Goal: Task Accomplishment & Management: Use online tool/utility

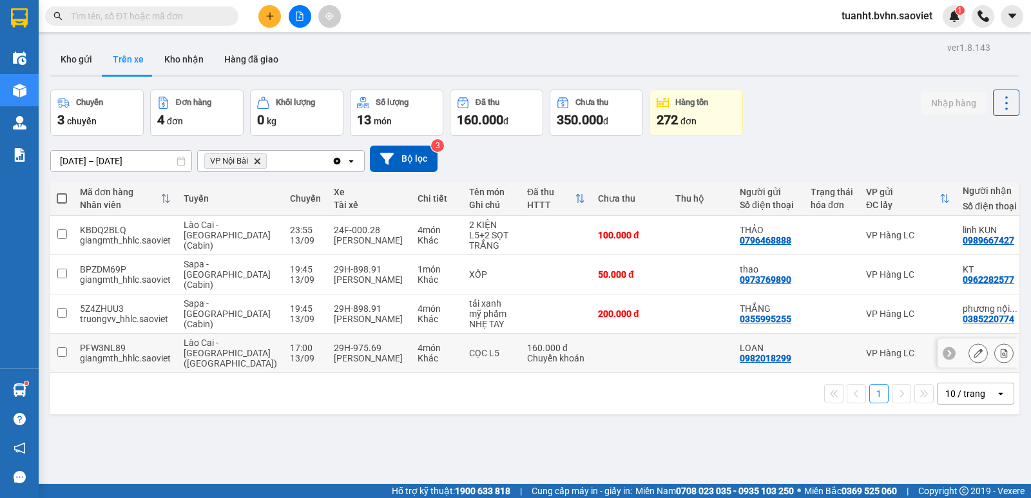
click at [64, 351] on input "checkbox" at bounding box center [62, 352] width 10 height 10
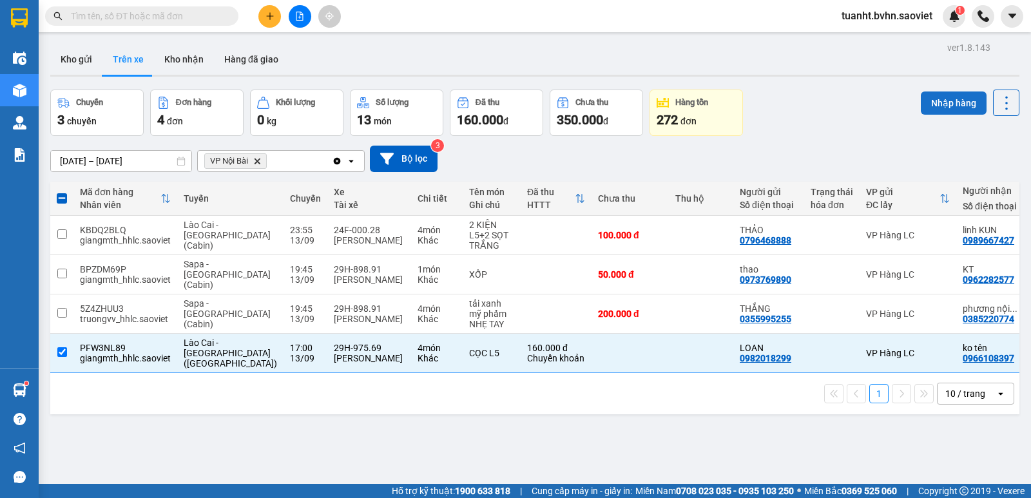
click at [925, 97] on button "Nhập hàng" at bounding box center [954, 103] width 66 height 23
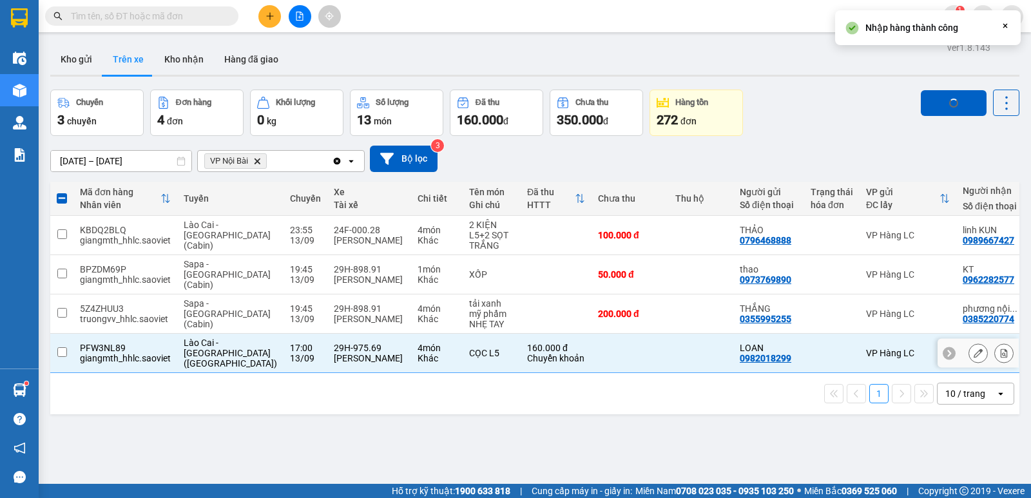
checkbox input "false"
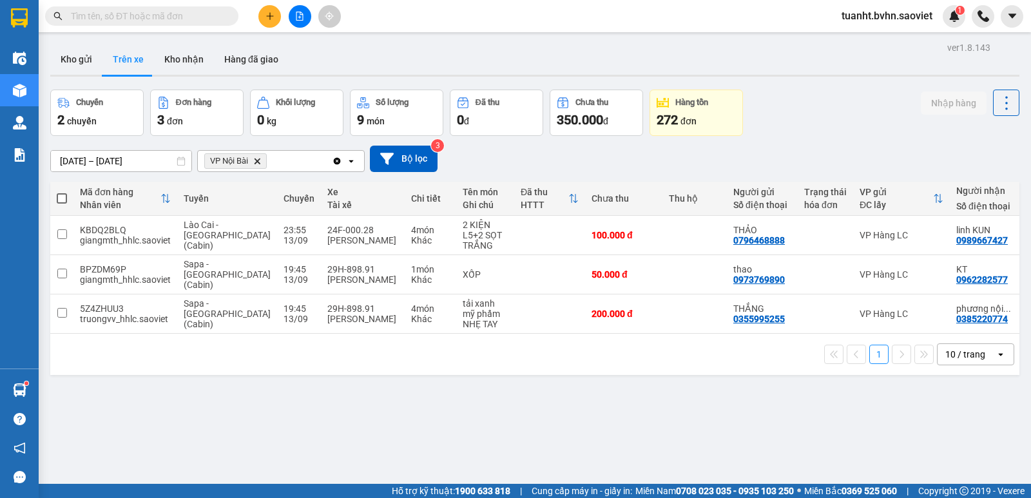
click at [211, 12] on input "text" at bounding box center [147, 16] width 152 height 14
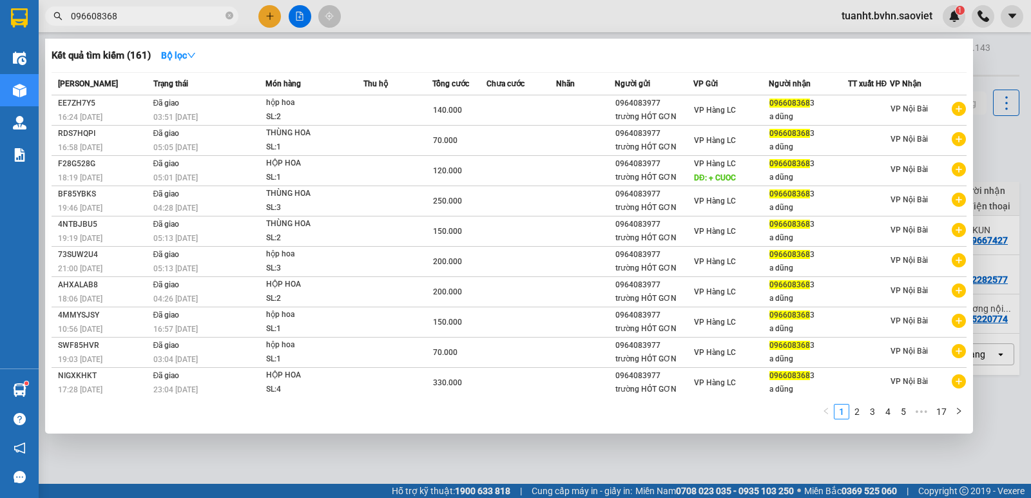
type input "0966083683"
click at [229, 19] on icon "close-circle" at bounding box center [230, 16] width 8 height 8
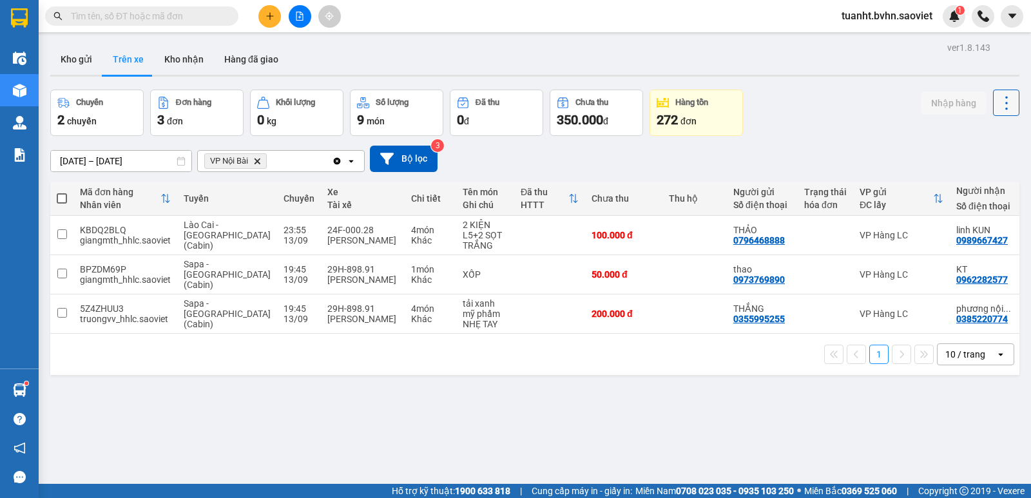
click at [998, 98] on icon at bounding box center [1007, 103] width 18 height 18
click at [974, 139] on span "Làm mới" at bounding box center [978, 138] width 35 height 13
click at [173, 59] on button "Kho nhận" at bounding box center [184, 59] width 60 height 31
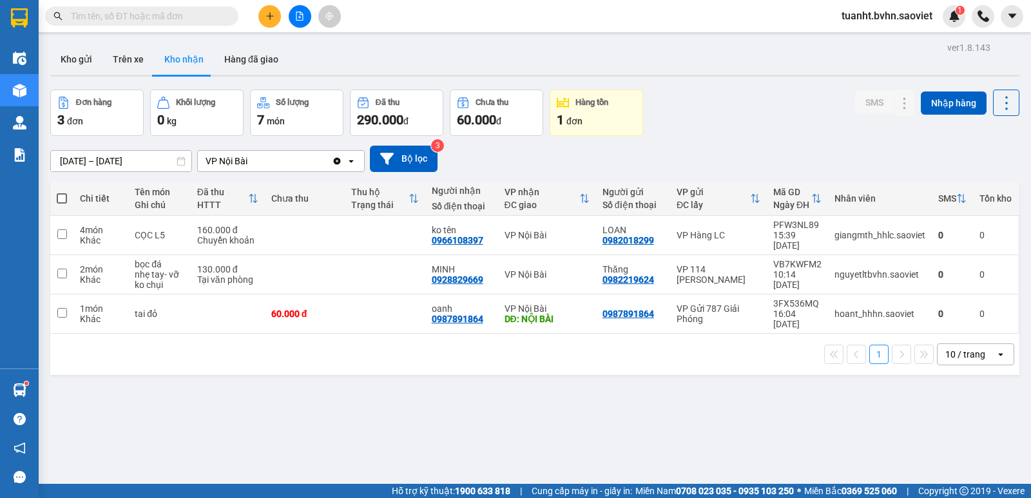
click at [298, 21] on button at bounding box center [300, 16] width 23 height 23
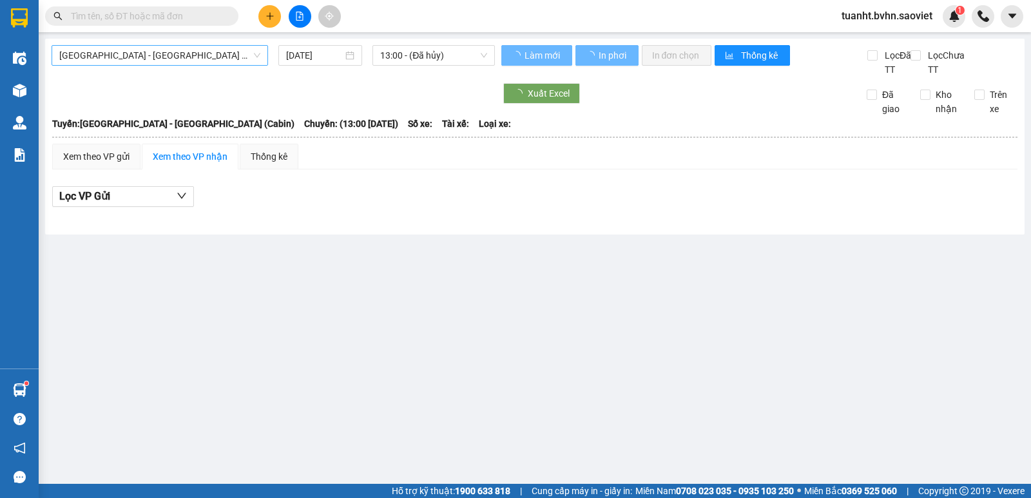
click at [140, 55] on span "[GEOGRAPHIC_DATA] - [GEOGRAPHIC_DATA] (Cabin)" at bounding box center [159, 55] width 201 height 19
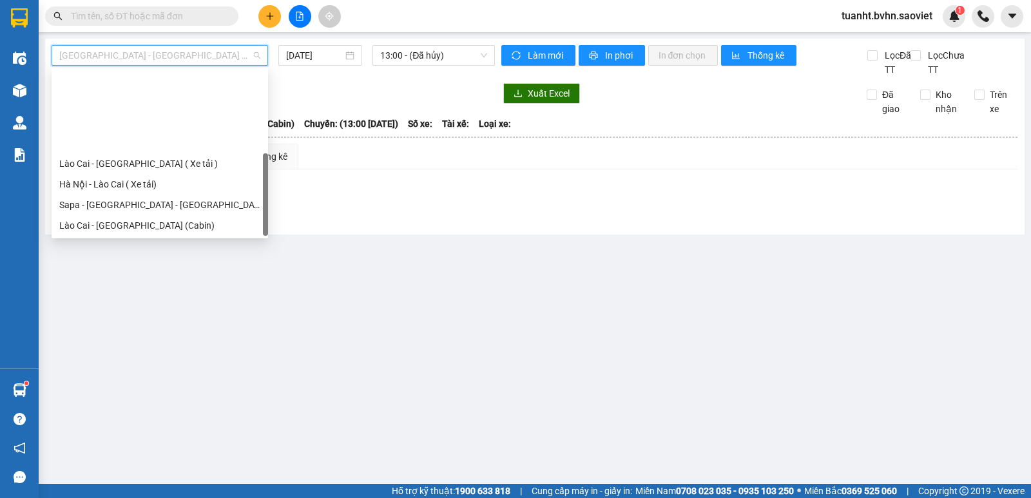
scroll to position [103, 0]
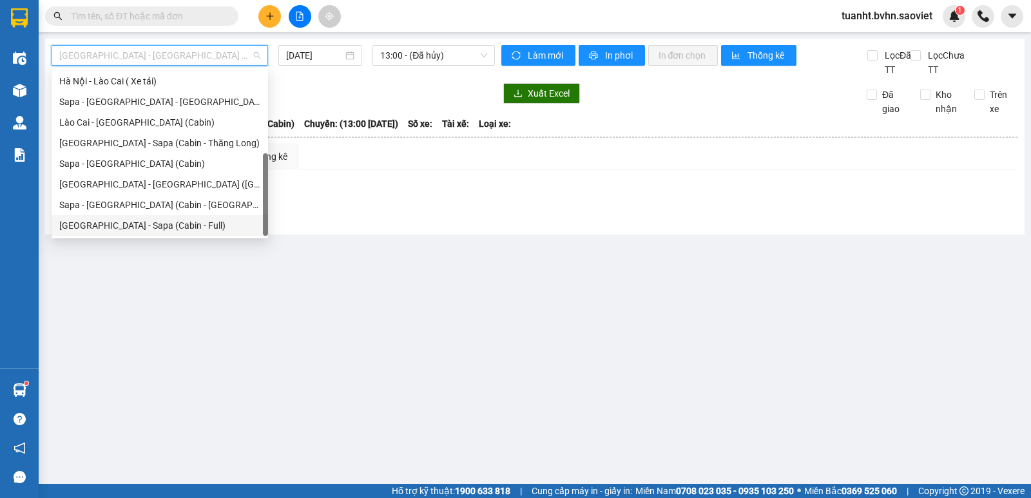
click at [155, 229] on div "[GEOGRAPHIC_DATA] - Sapa (Cabin - Full)" at bounding box center [159, 226] width 201 height 14
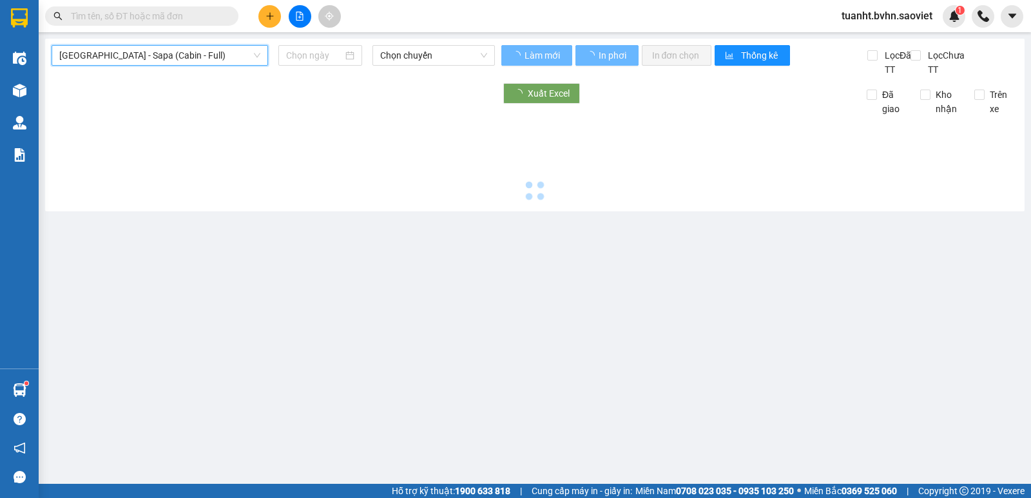
type input "[DATE]"
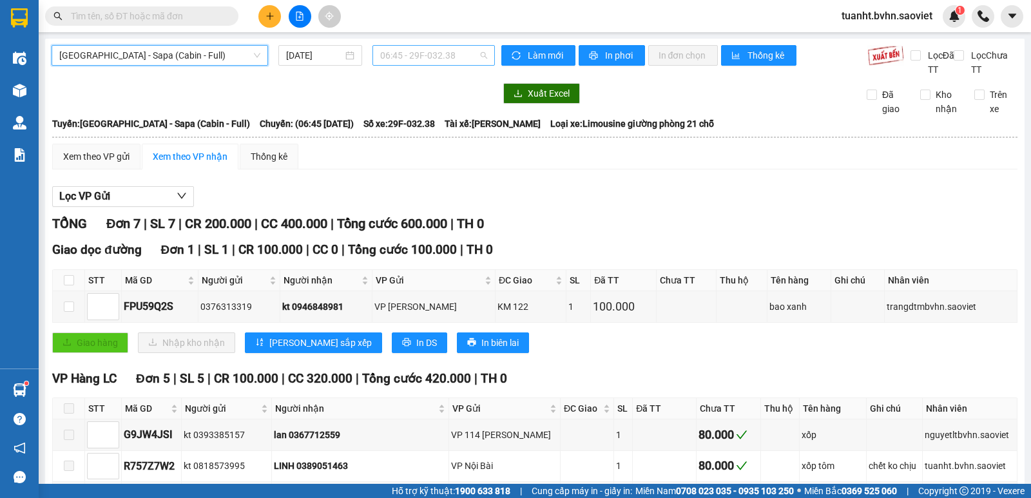
click at [419, 61] on span "06:45 - 29F-032.38" at bounding box center [433, 55] width 106 height 19
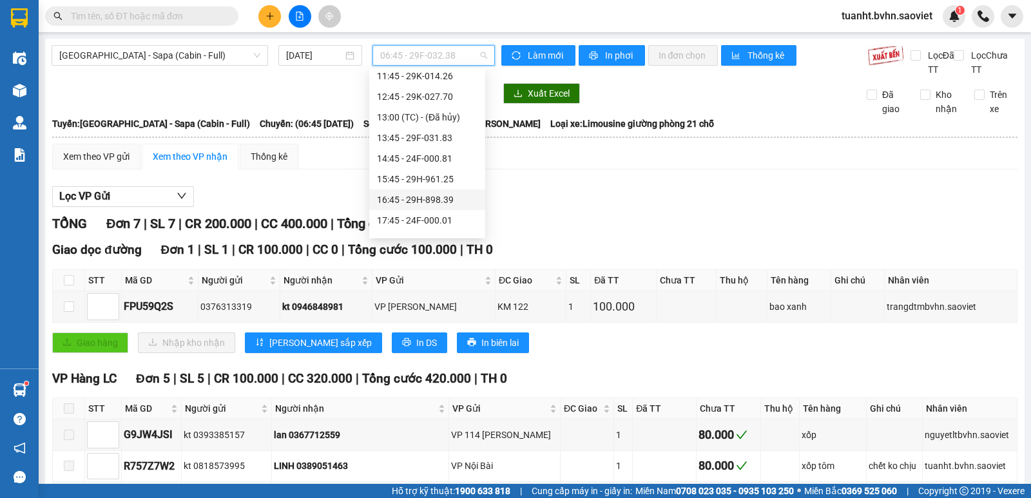
scroll to position [248, 0]
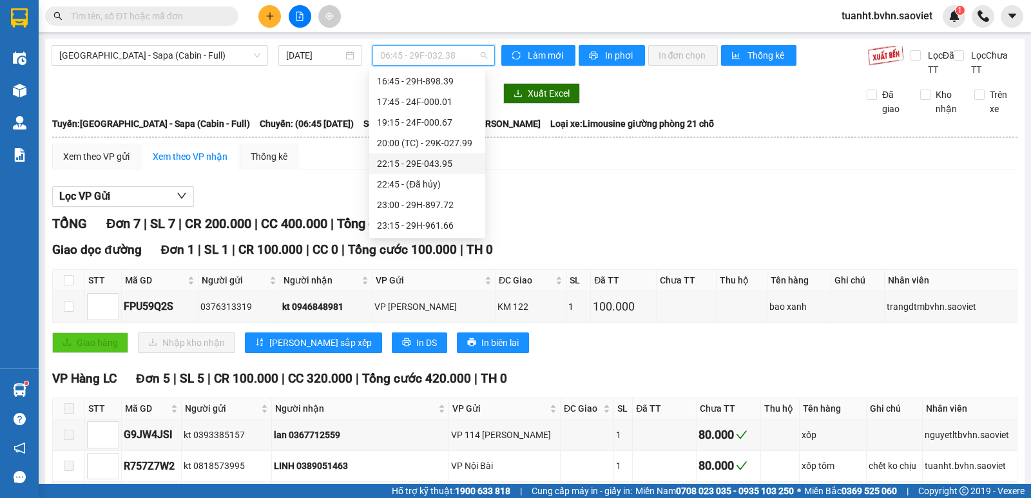
click at [437, 165] on div "22:15 - 29E-043.95" at bounding box center [427, 164] width 101 height 14
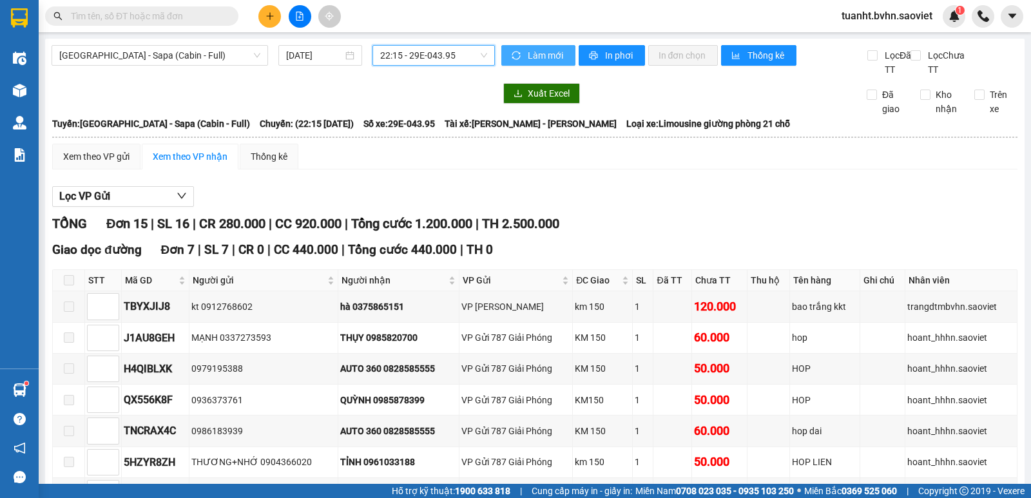
click at [552, 62] on span "Làm mới" at bounding box center [546, 55] width 37 height 14
click at [595, 60] on button "In phơi" at bounding box center [612, 55] width 66 height 21
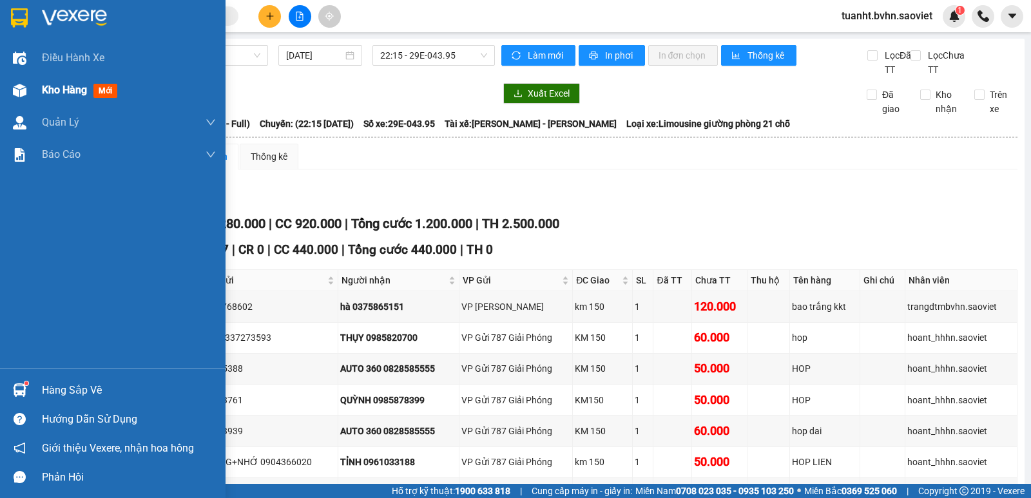
click at [36, 89] on div "Kho hàng mới" at bounding box center [113, 90] width 226 height 32
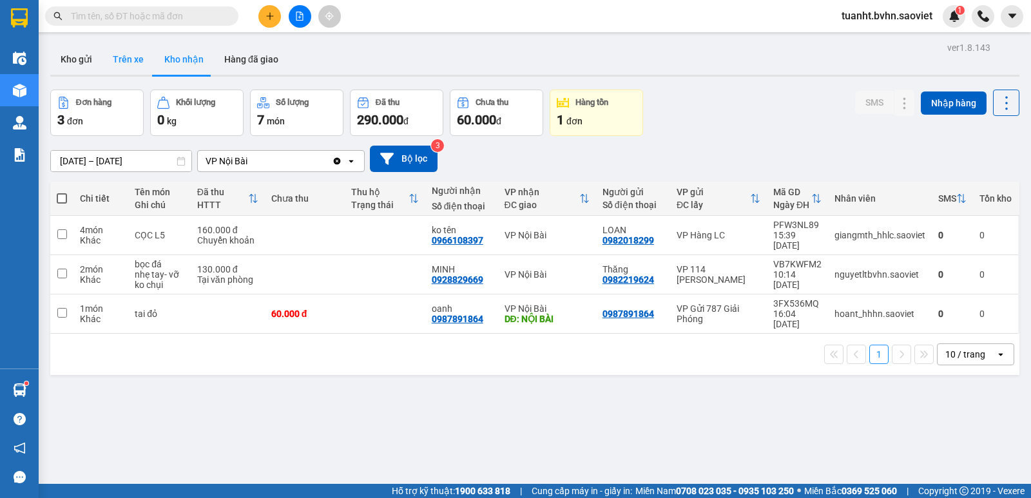
click at [126, 57] on button "Trên xe" at bounding box center [128, 59] width 52 height 31
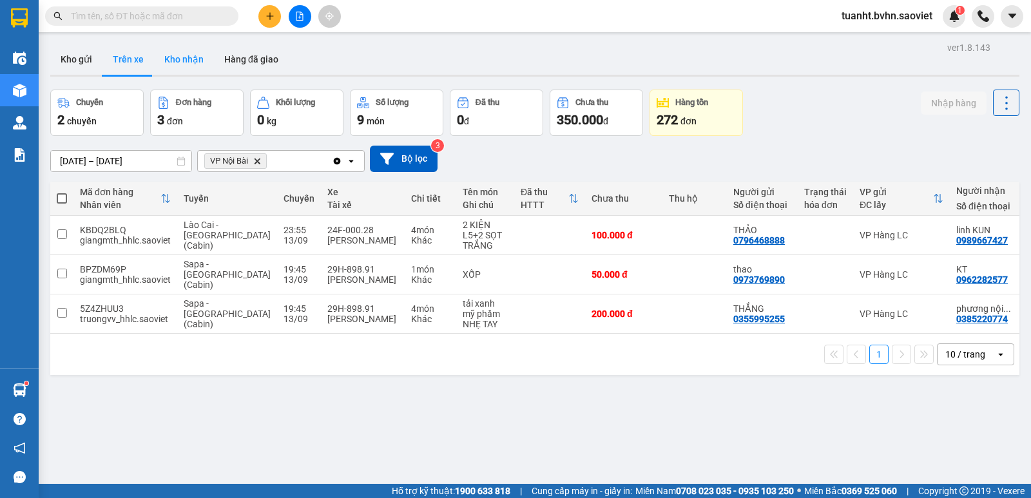
click at [166, 61] on button "Kho nhận" at bounding box center [184, 59] width 60 height 31
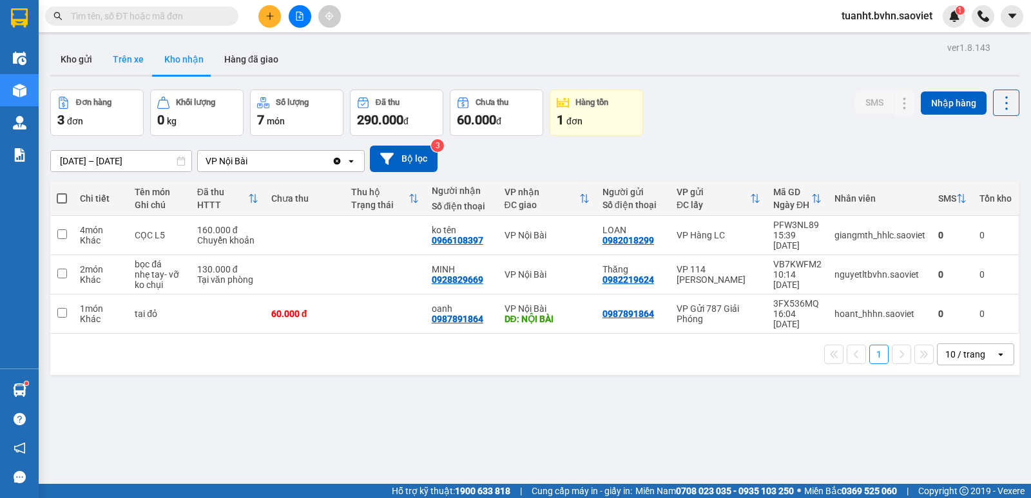
click at [139, 62] on button "Trên xe" at bounding box center [128, 59] width 52 height 31
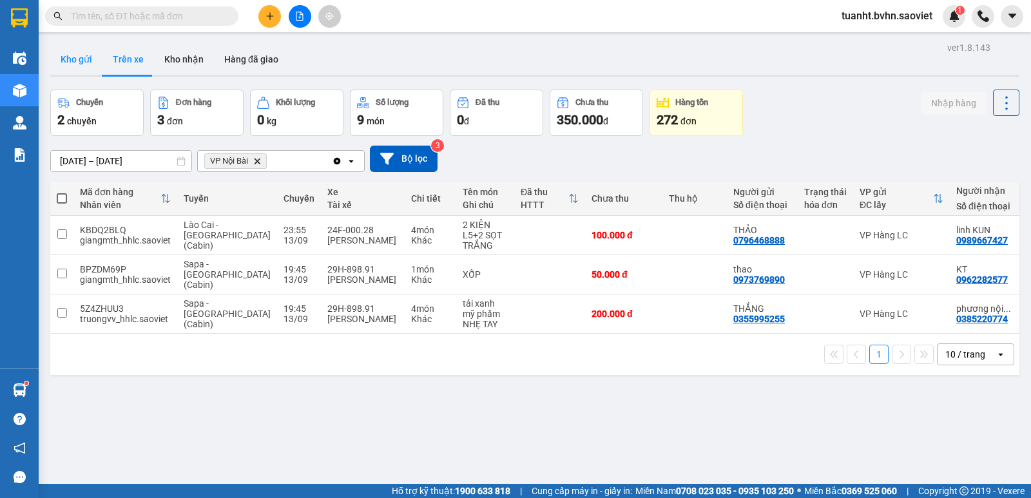
click at [88, 57] on button "Kho gửi" at bounding box center [76, 59] width 52 height 31
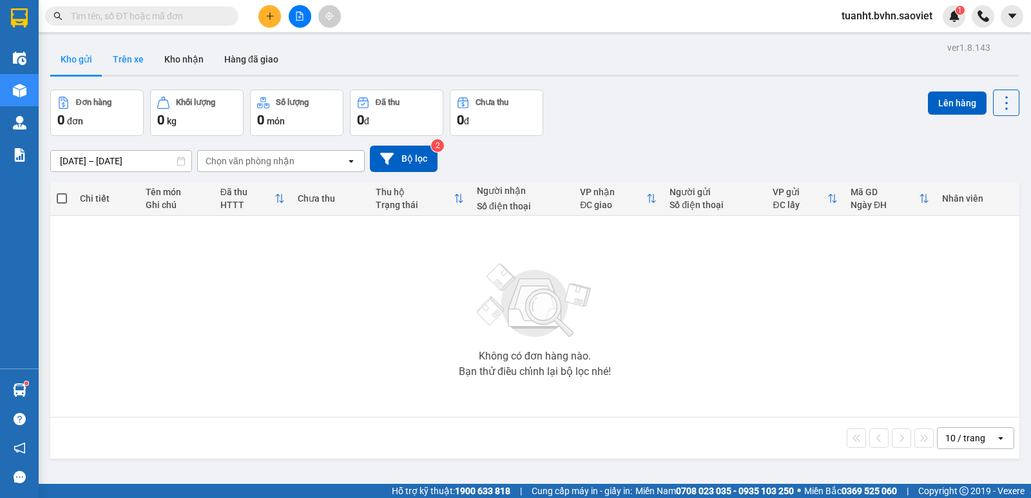
click at [126, 58] on button "Trên xe" at bounding box center [128, 59] width 52 height 31
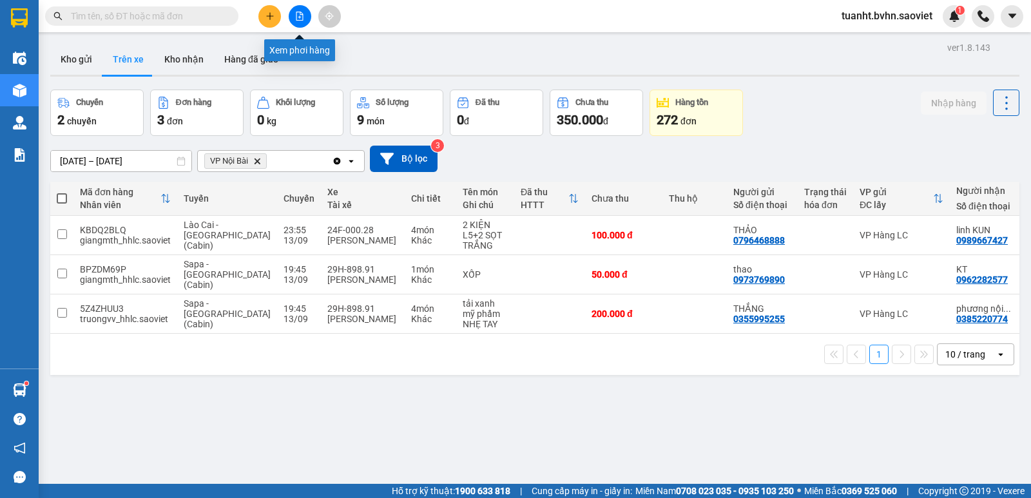
click at [302, 19] on icon "file-add" at bounding box center [299, 16] width 9 height 9
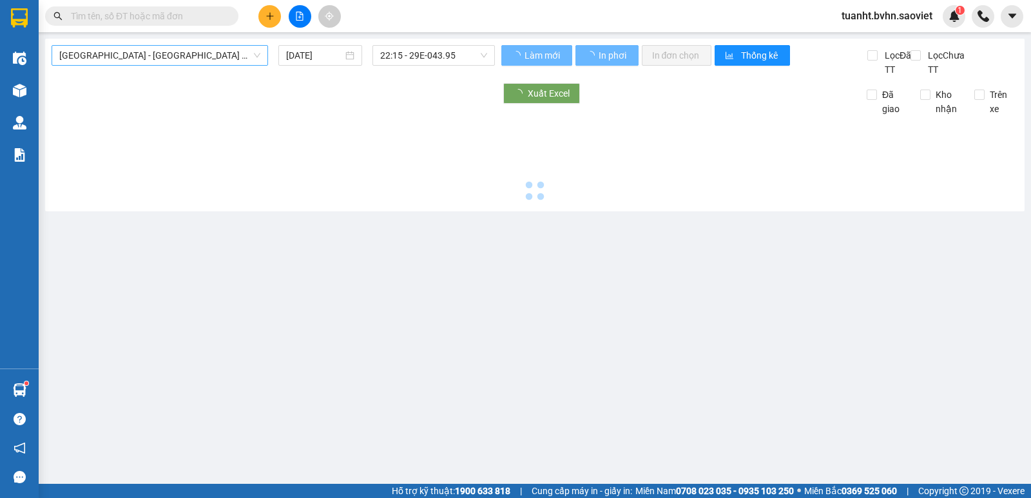
click at [203, 48] on span "[GEOGRAPHIC_DATA] - [GEOGRAPHIC_DATA] (Cabin)" at bounding box center [159, 55] width 201 height 19
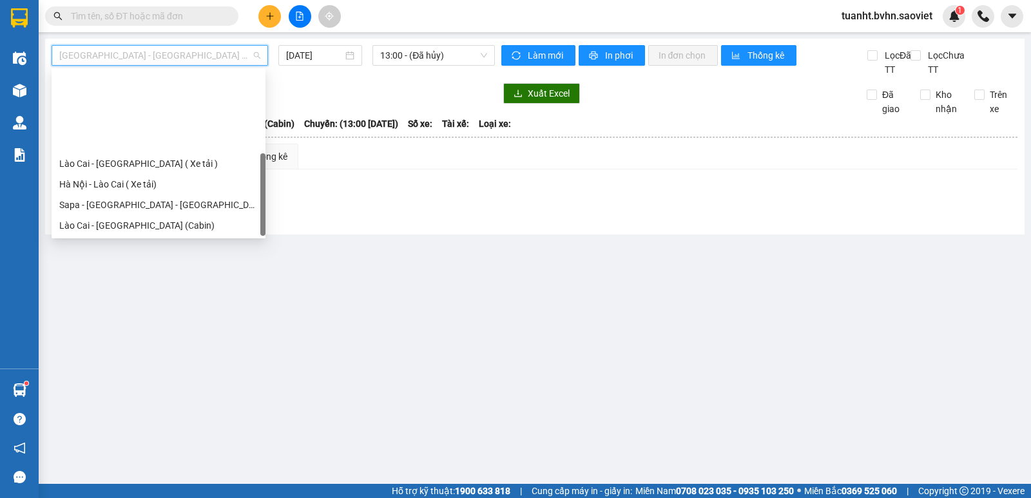
scroll to position [103, 0]
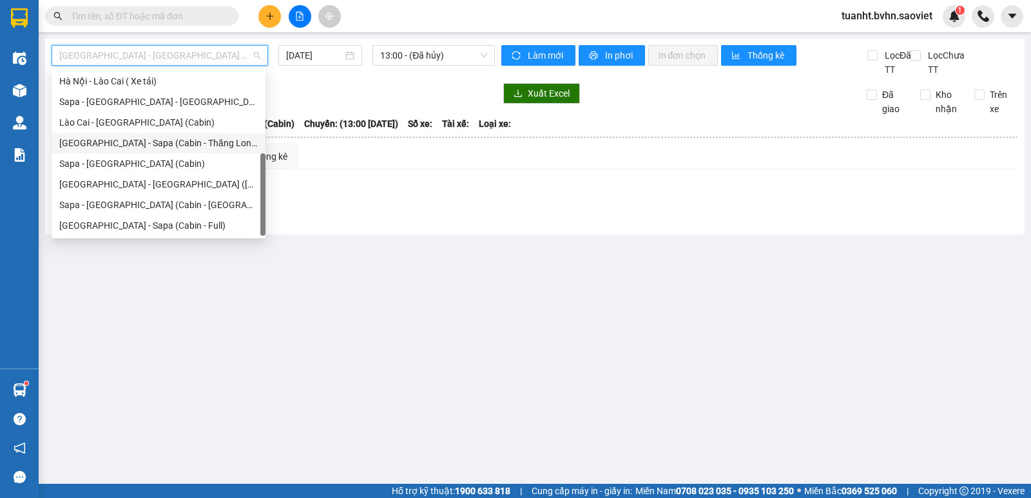
click at [167, 141] on div "[GEOGRAPHIC_DATA] - Sapa (Cabin - Thăng Long)" at bounding box center [158, 143] width 199 height 14
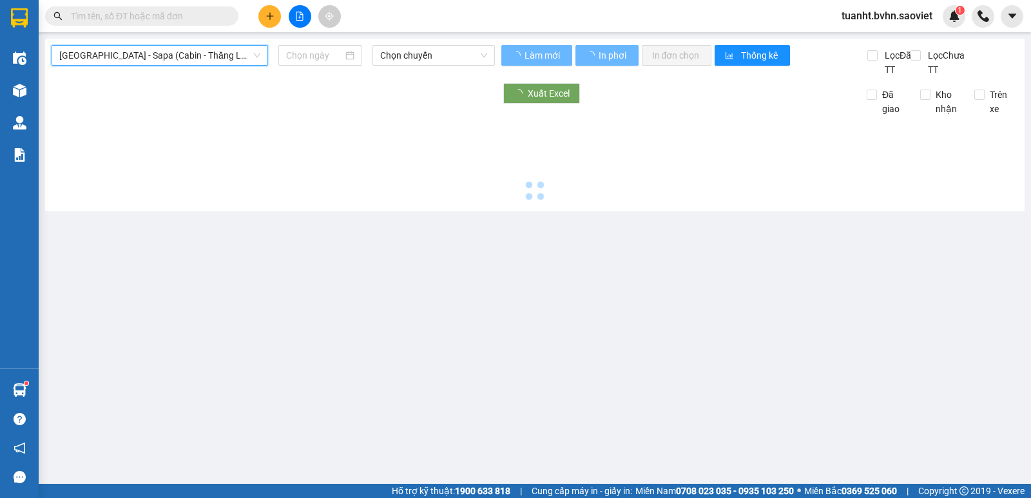
type input "[DATE]"
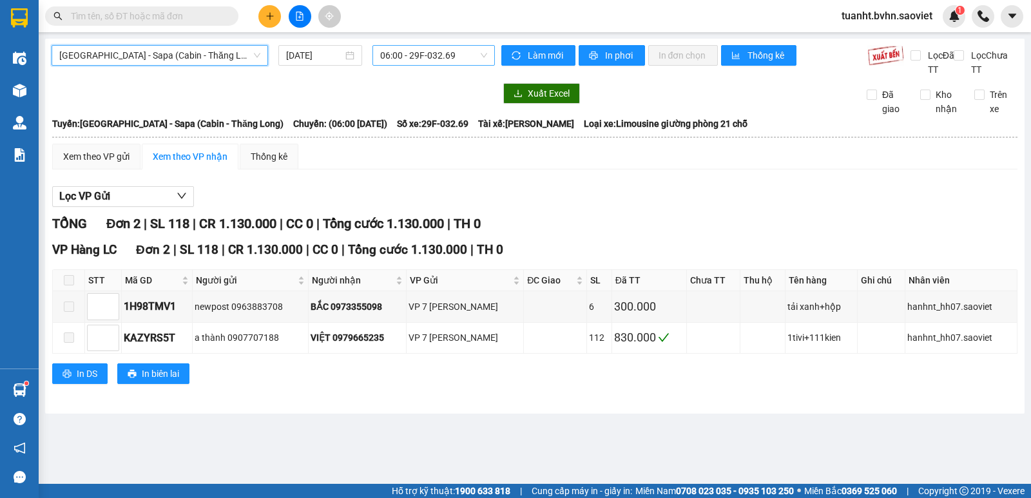
click at [424, 48] on span "06:00 - 29F-032.69" at bounding box center [433, 55] width 106 height 19
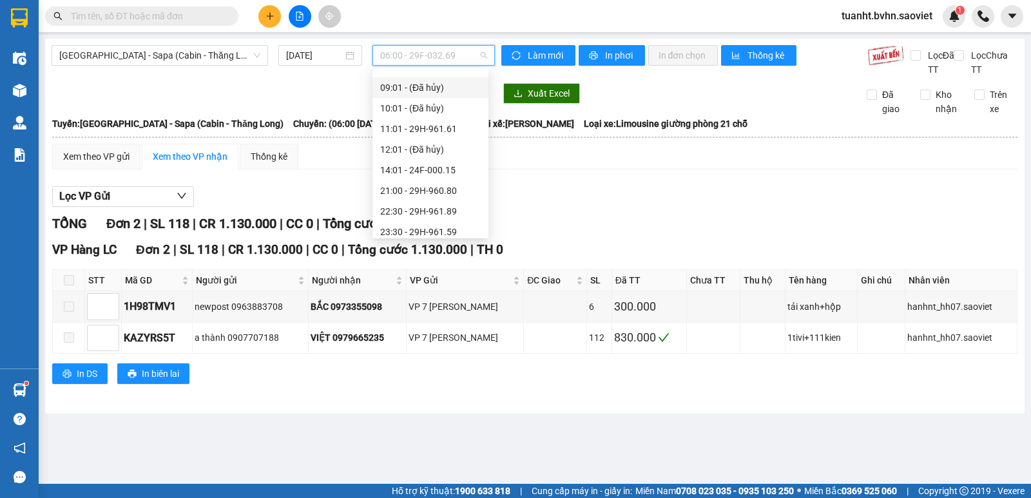
scroll to position [124, 0]
click at [436, 165] on div "22:30 - 29H-961.89" at bounding box center [430, 164] width 101 height 14
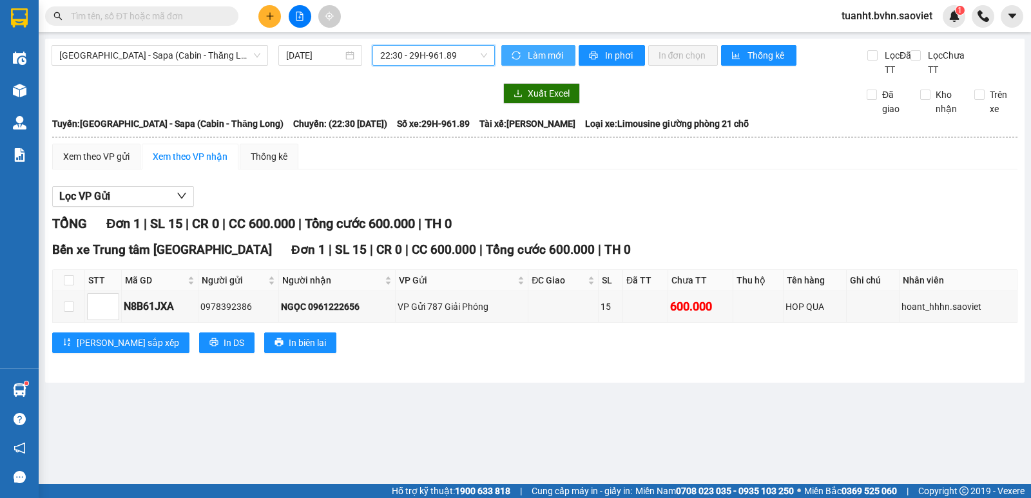
click at [539, 61] on span "Làm mới" at bounding box center [546, 55] width 37 height 14
click at [596, 57] on icon "printer" at bounding box center [593, 56] width 8 height 8
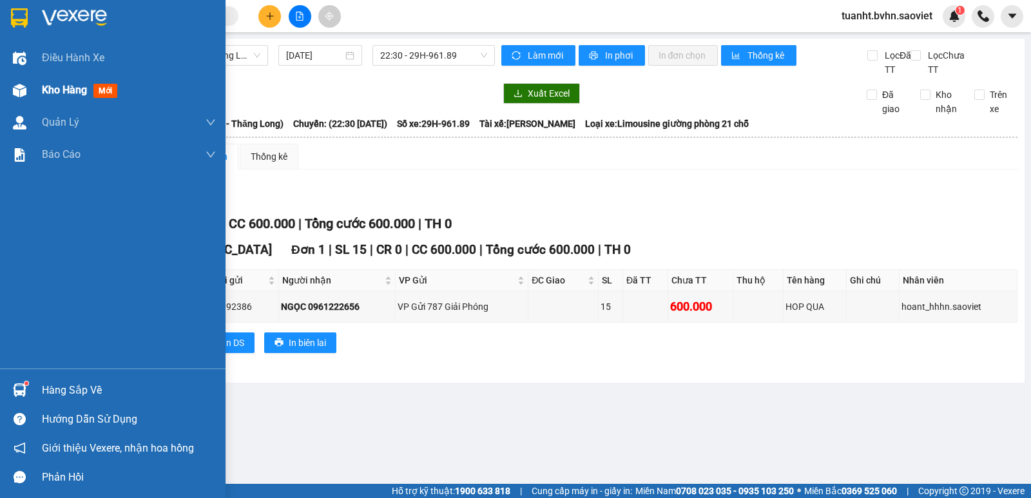
click at [15, 95] on img at bounding box center [20, 91] width 14 height 14
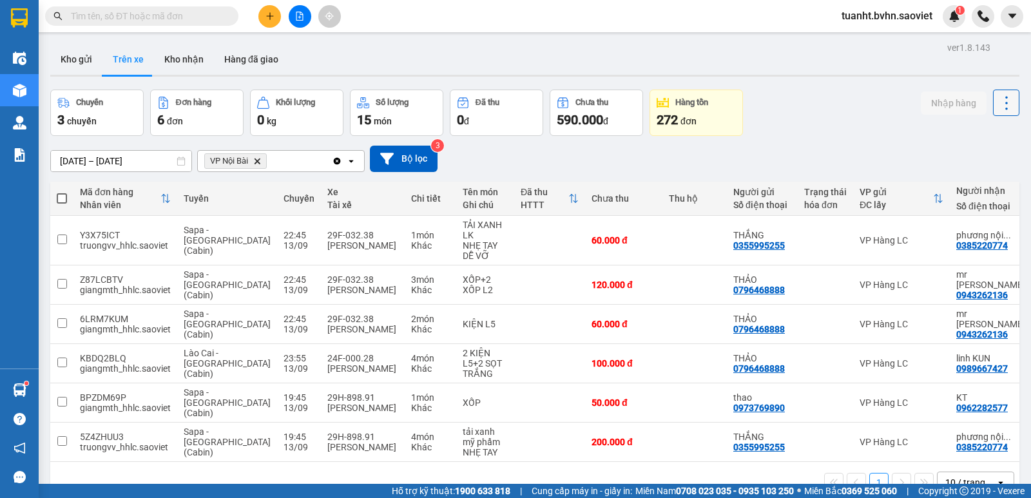
click at [999, 104] on icon at bounding box center [1007, 103] width 18 height 18
click at [984, 133] on span "Làm mới" at bounding box center [978, 138] width 35 height 13
click at [177, 8] on span at bounding box center [141, 15] width 193 height 19
click at [180, 17] on input "text" at bounding box center [147, 16] width 152 height 14
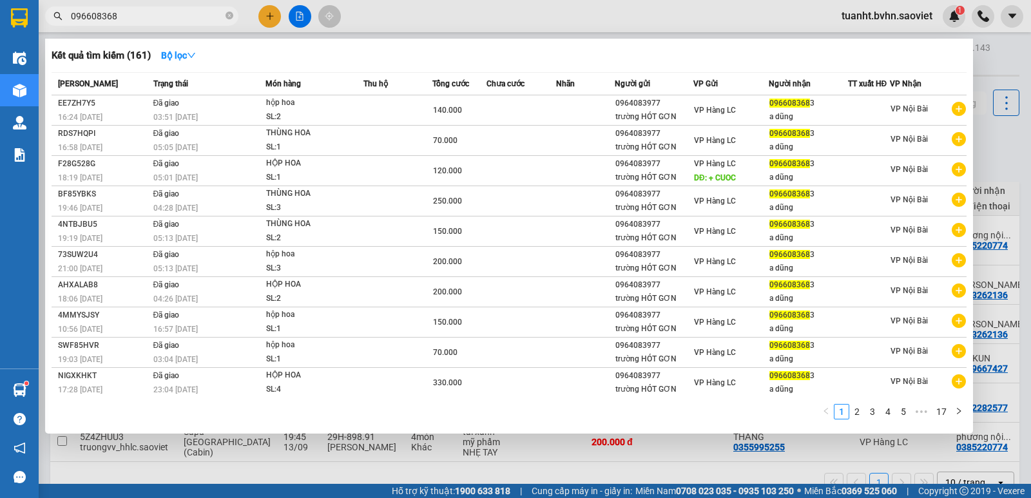
type input "0966083683"
click at [228, 14] on icon "close-circle" at bounding box center [230, 16] width 8 height 8
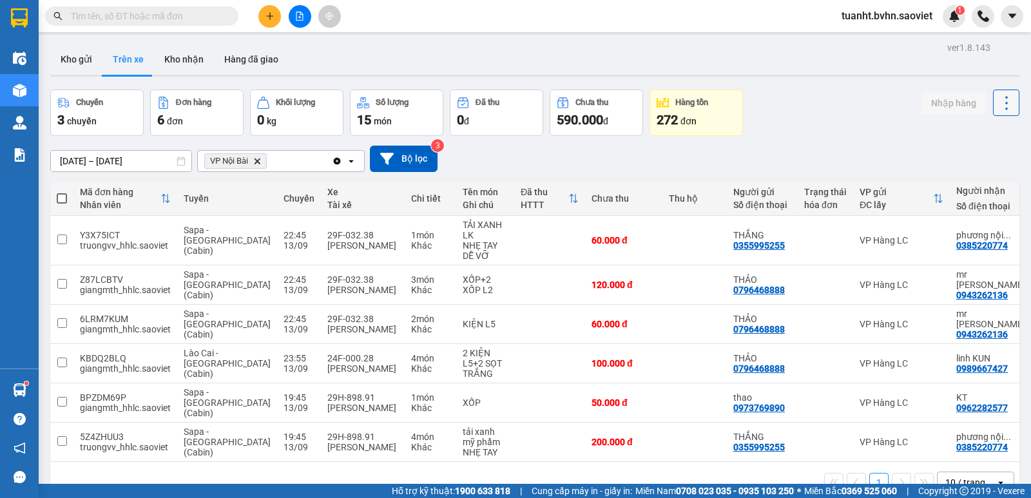
click at [1006, 97] on icon at bounding box center [1007, 103] width 3 height 14
click at [982, 137] on span "Làm mới" at bounding box center [978, 138] width 35 height 13
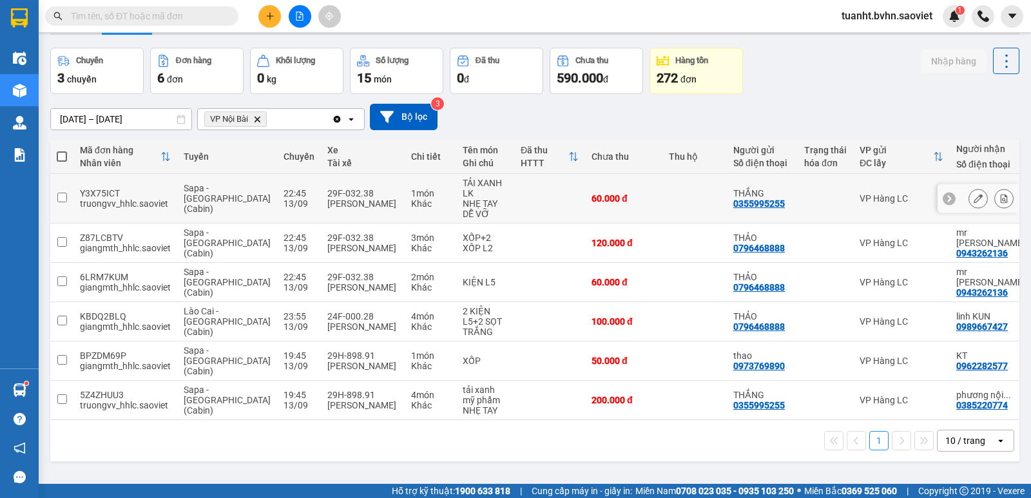
scroll to position [59, 0]
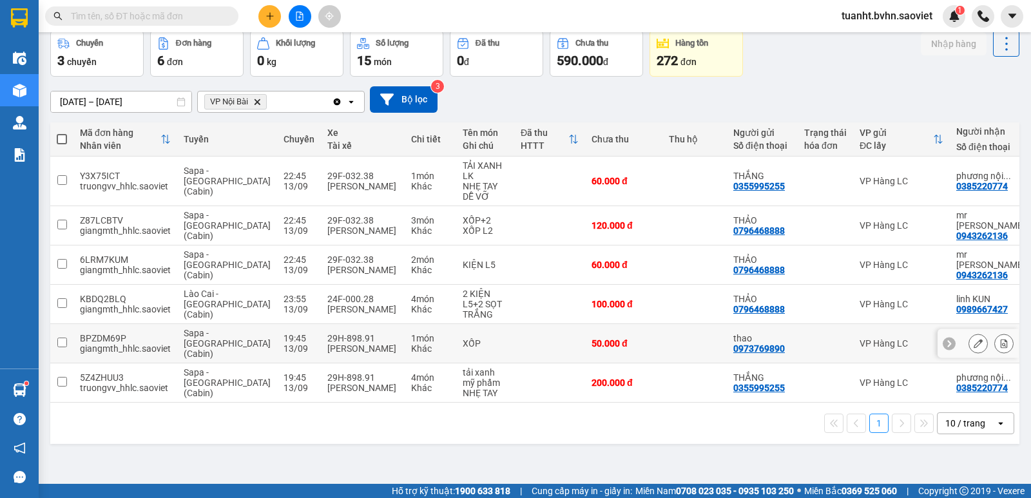
click at [61, 338] on input "checkbox" at bounding box center [62, 343] width 10 height 10
checkbox input "true"
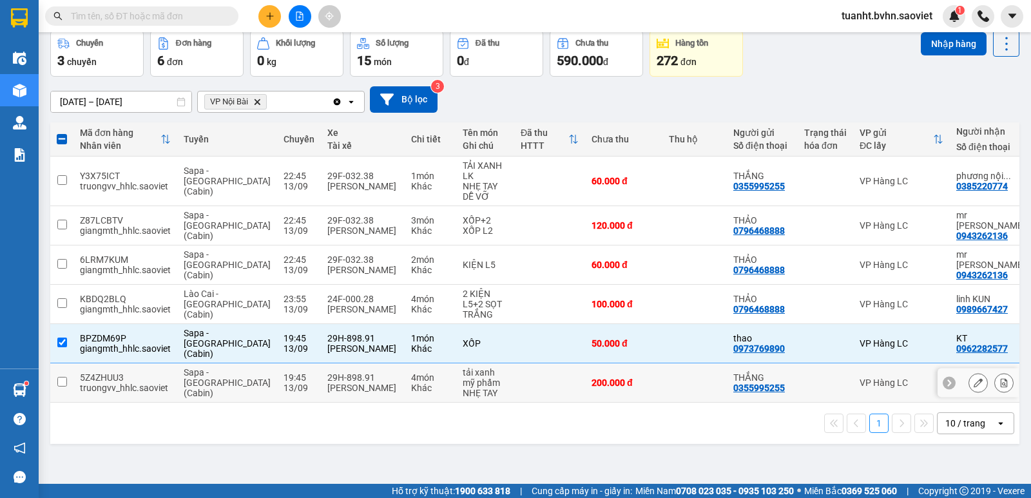
click at [61, 377] on input "checkbox" at bounding box center [62, 382] width 10 height 10
checkbox input "true"
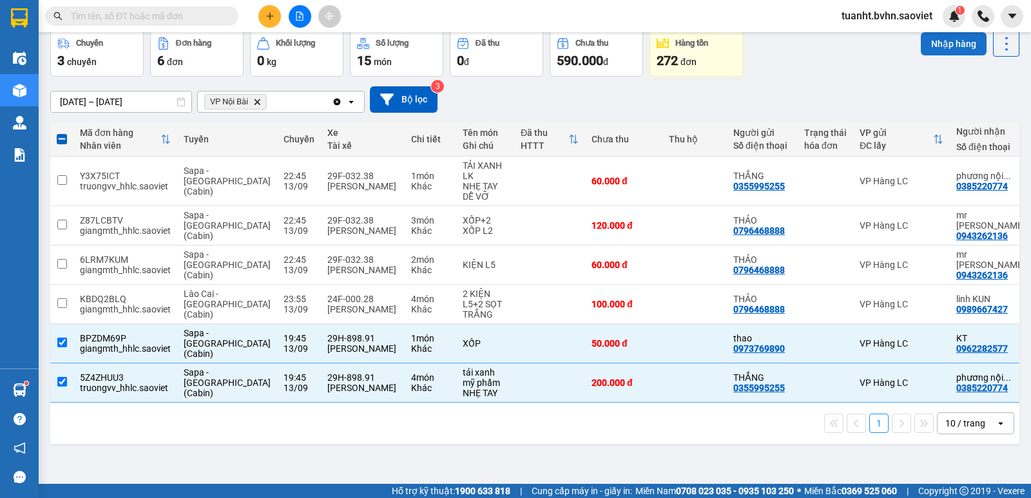
click at [928, 41] on button "Nhập hàng" at bounding box center [954, 43] width 66 height 23
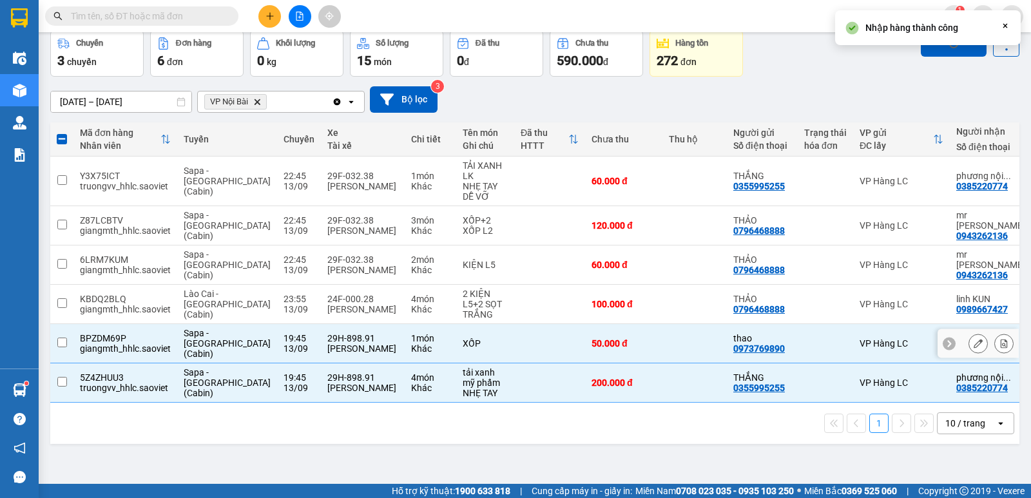
checkbox input "false"
